Goal: Check status: Check status

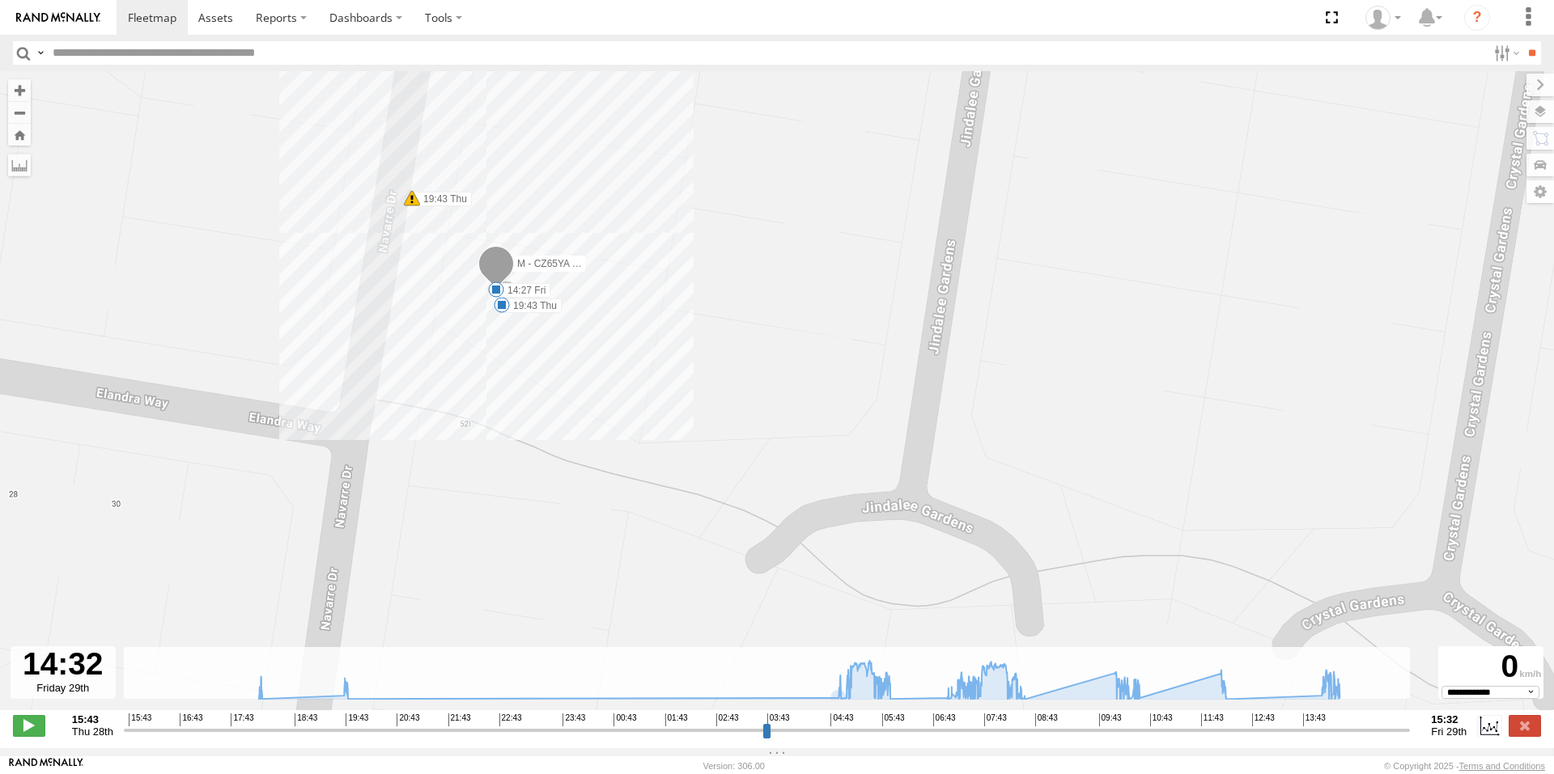
select select "**********"
click at [174, 11] on span at bounding box center [152, 17] width 49 height 15
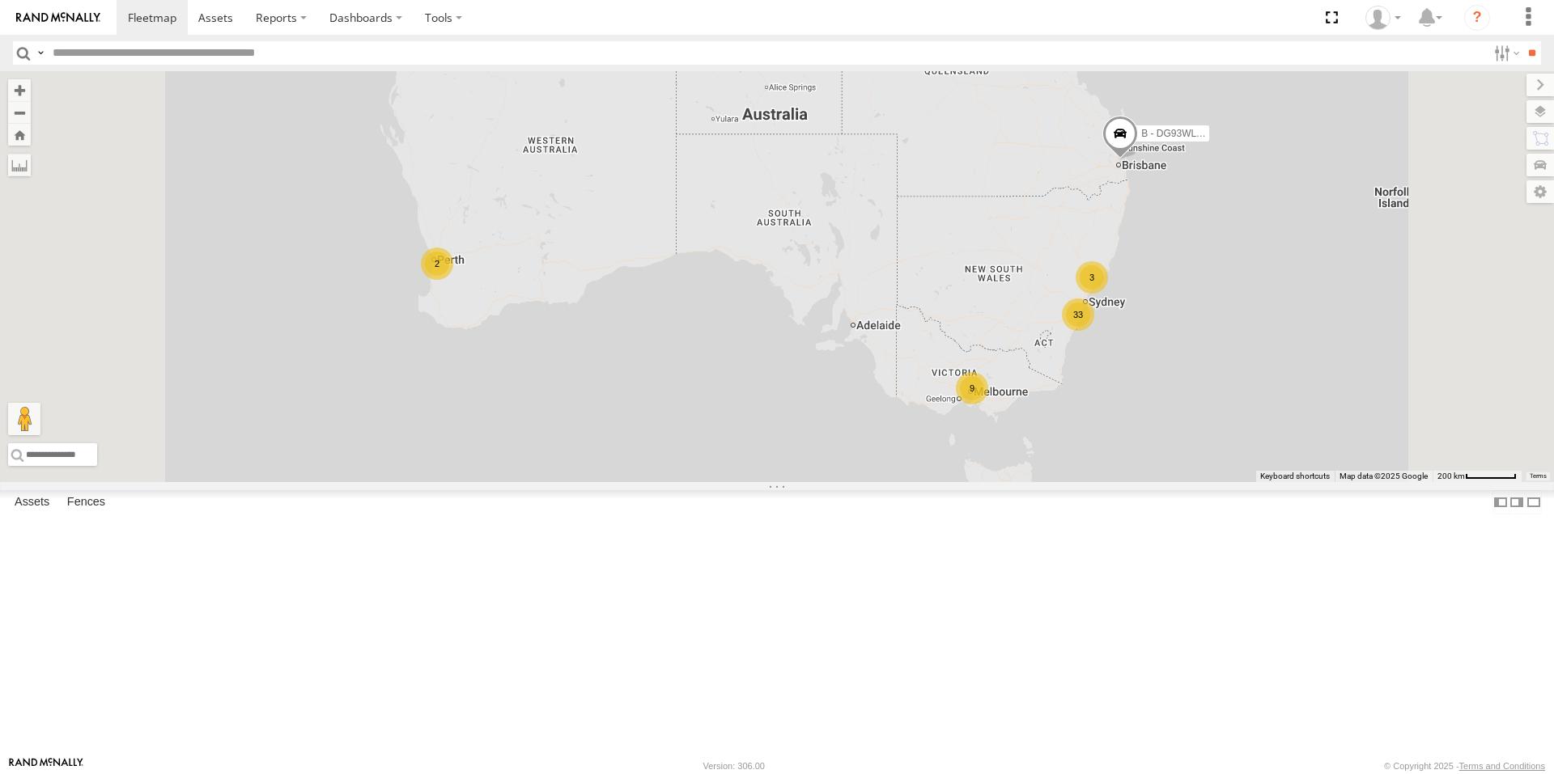
click at [988, 405] on div "9" at bounding box center [972, 388] width 32 height 32
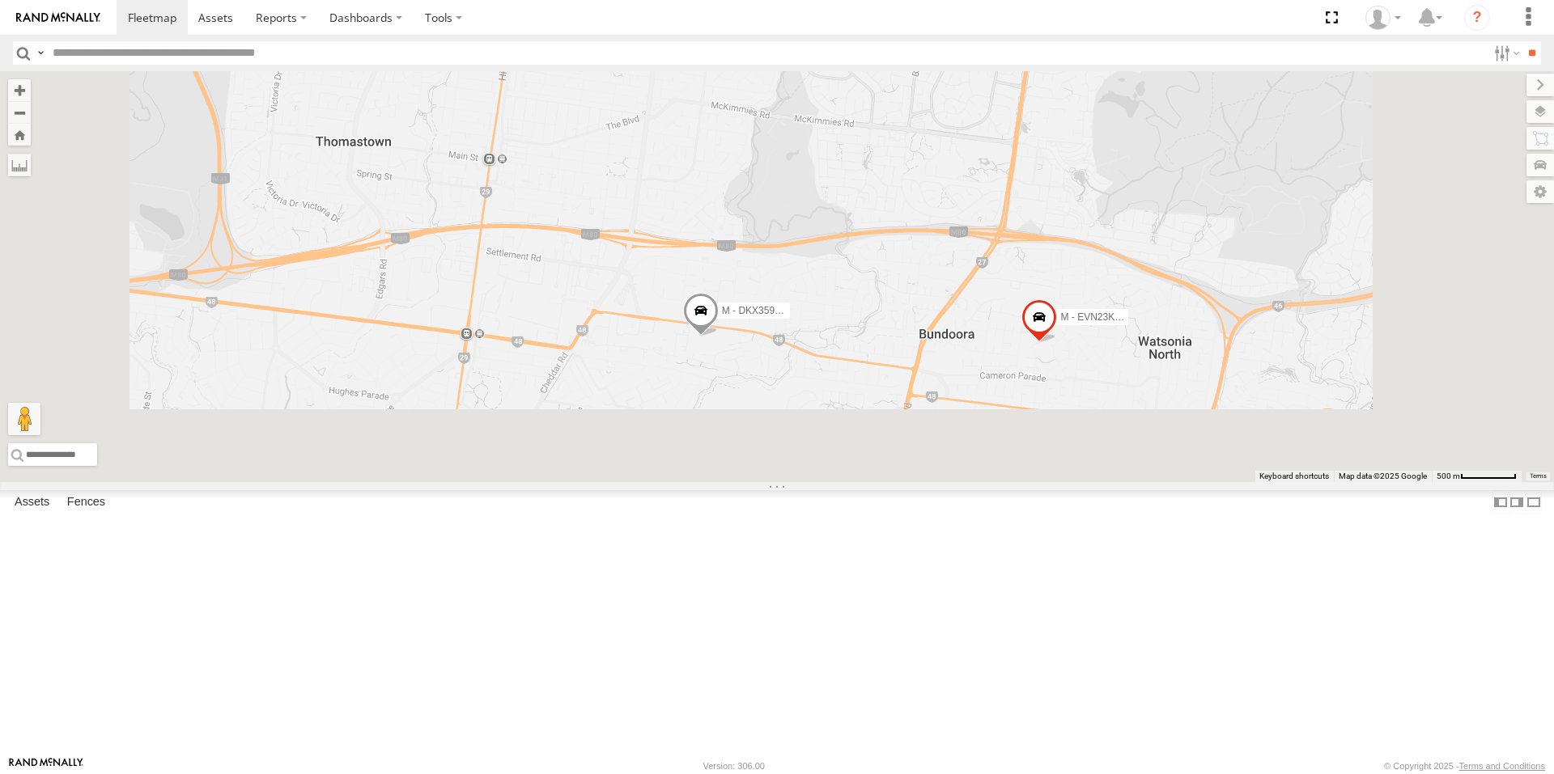
drag, startPoint x: 944, startPoint y: 590, endPoint x: 940, endPoint y: 215, distance: 374.7
click at [940, 215] on div "B - DG93WL - [PERSON_NAME] M - EVN23K - [PERSON_NAME] M - 2DA6XD - [PERSON_NAME…" at bounding box center [777, 276] width 1554 height 411
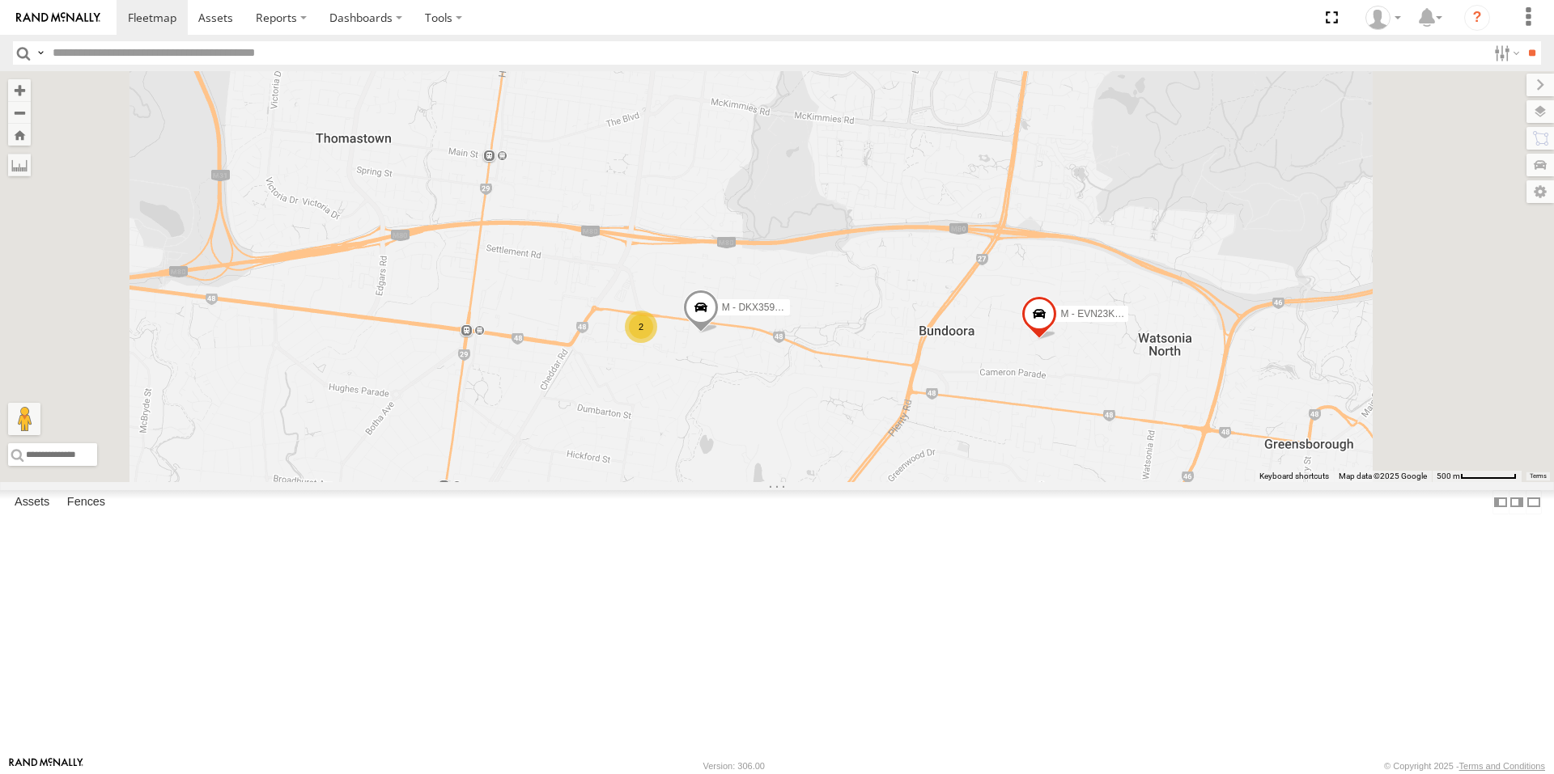
click at [719, 333] on span at bounding box center [701, 312] width 36 height 44
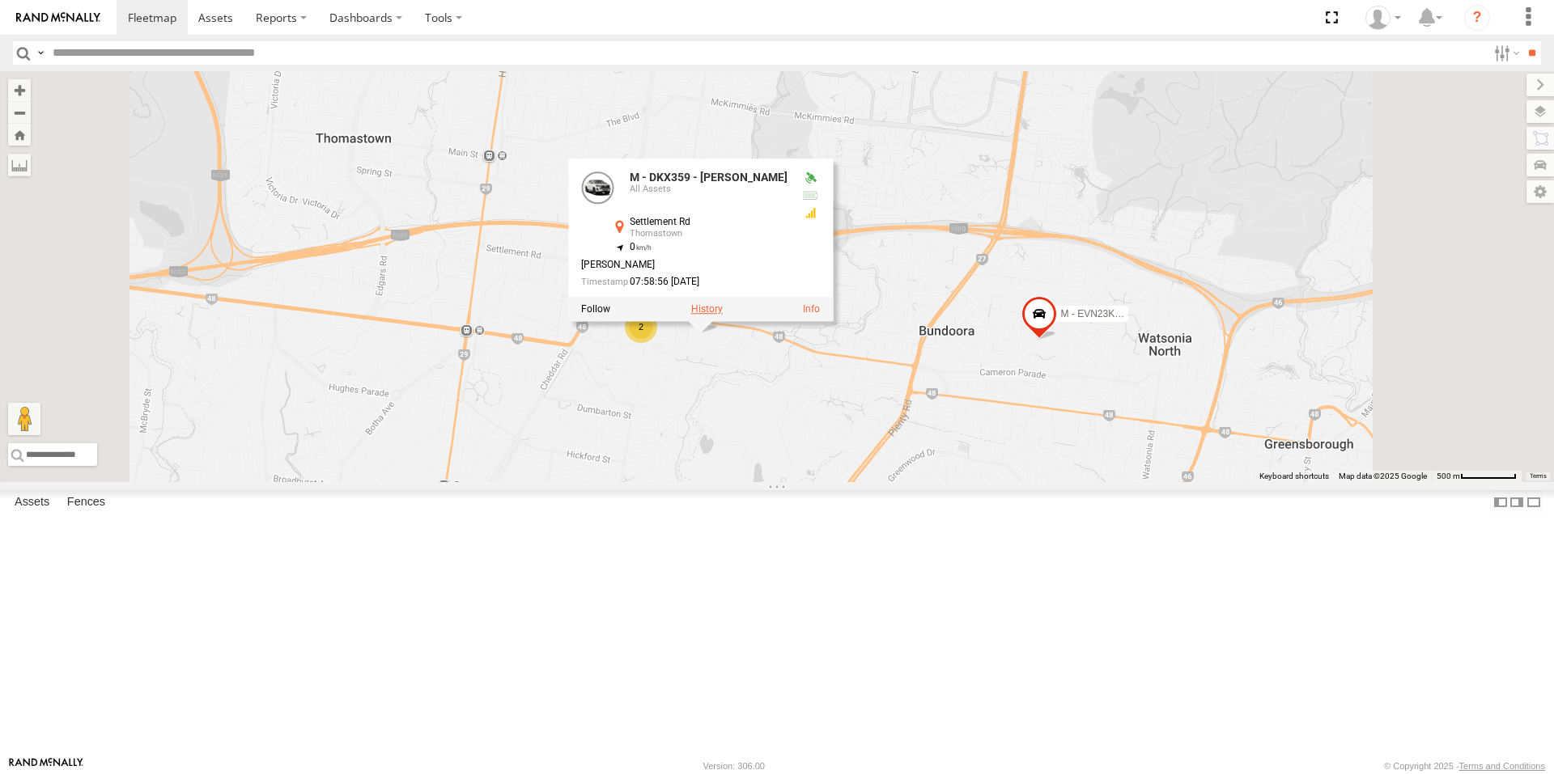
click at [723, 315] on label at bounding box center [707, 308] width 32 height 11
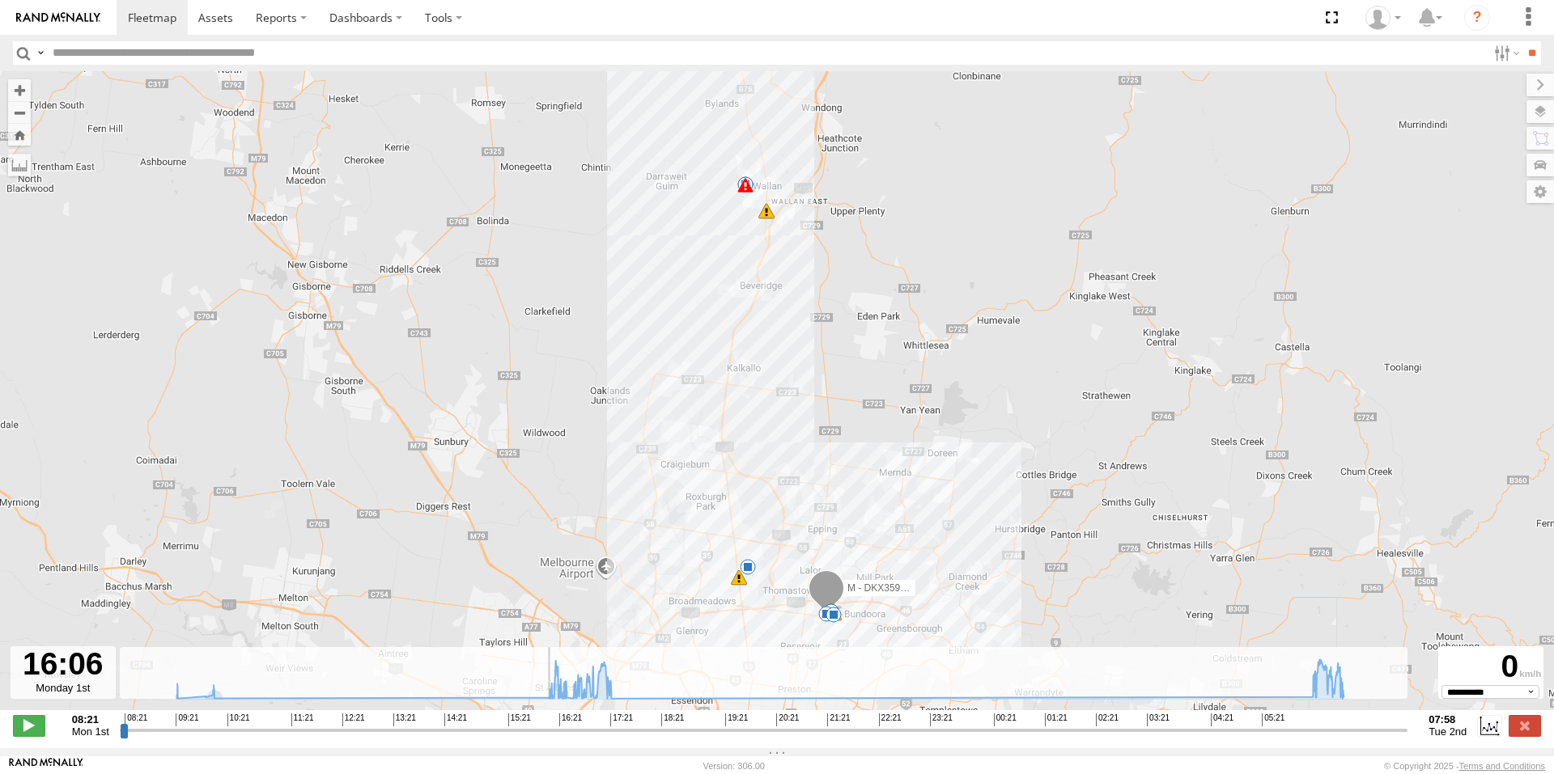
drag, startPoint x: 122, startPoint y: 736, endPoint x: 562, endPoint y: 730, distance: 439.5
click at [562, 730] on input "range" at bounding box center [764, 730] width 1288 height 15
click at [672, 731] on input "range" at bounding box center [764, 730] width 1288 height 15
drag, startPoint x: 825, startPoint y: 738, endPoint x: -219, endPoint y: 728, distance: 1044.8
type input "**********"
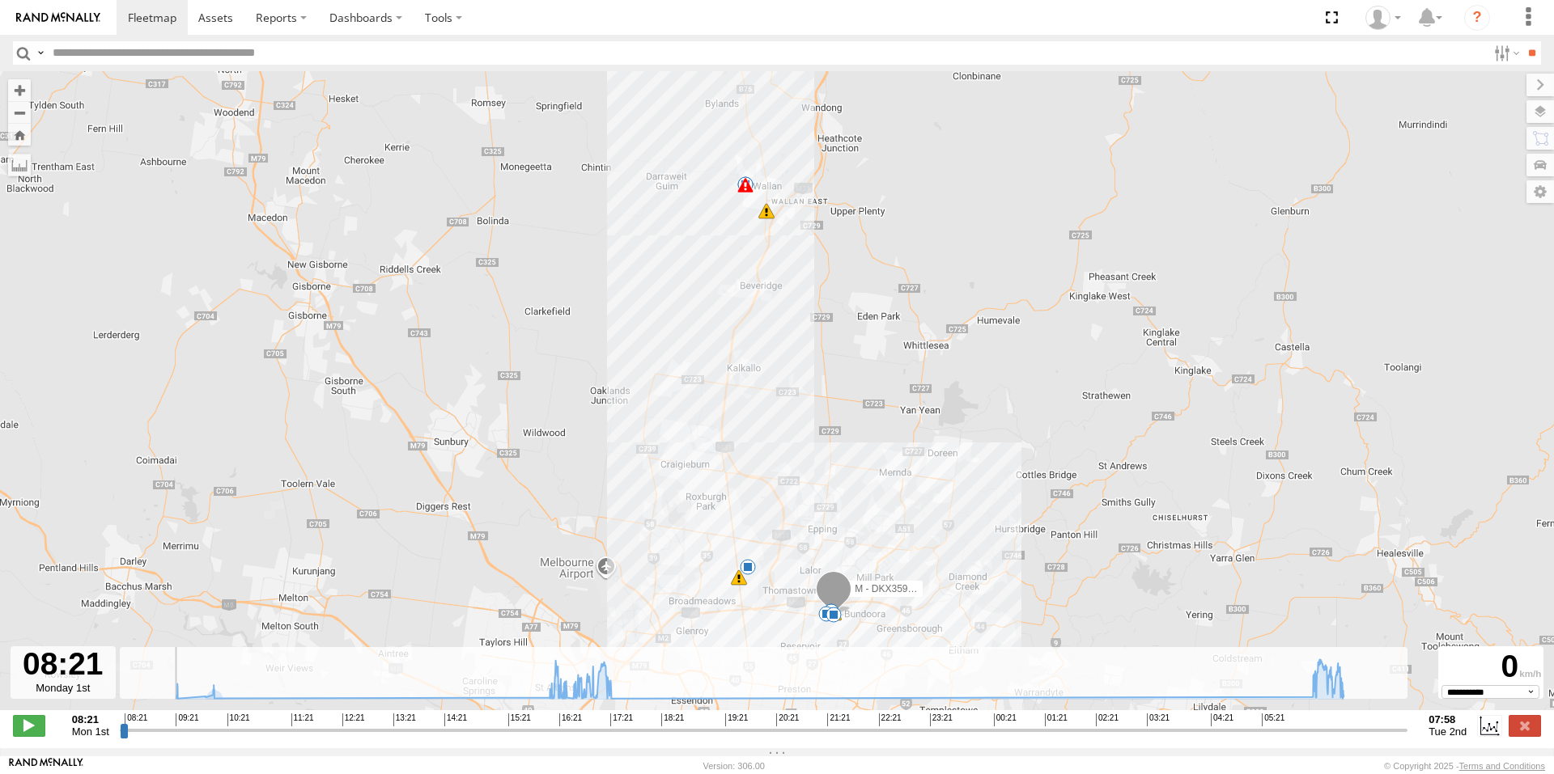
click at [120, 728] on input "range" at bounding box center [764, 730] width 1288 height 15
click at [152, 22] on span at bounding box center [152, 17] width 49 height 15
